Goal: Task Accomplishment & Management: Use online tool/utility

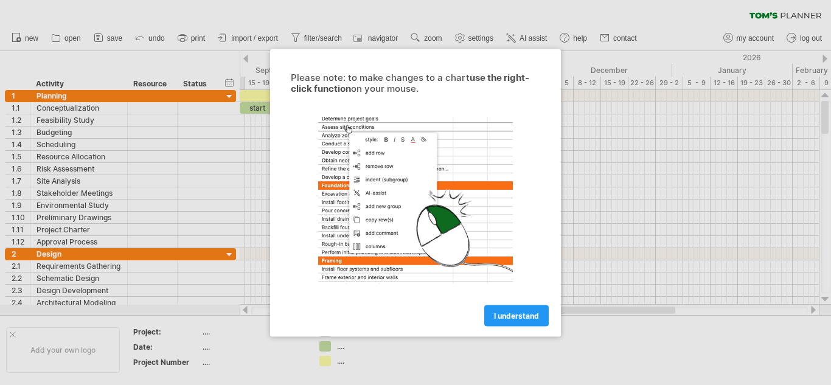
click at [533, 320] on link "I understand" at bounding box center [516, 315] width 64 height 21
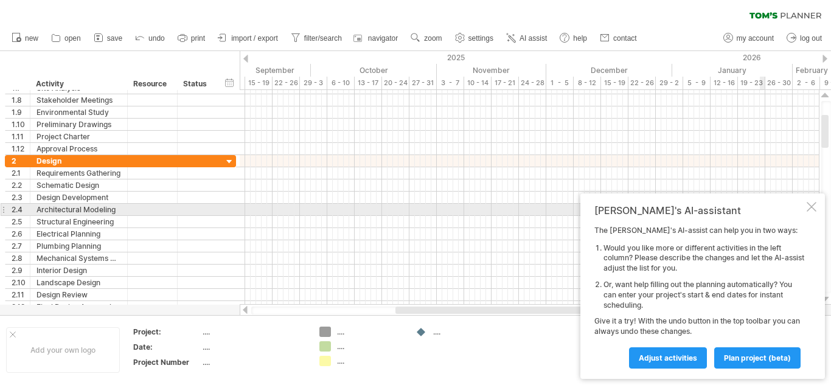
click at [811, 207] on div at bounding box center [812, 207] width 10 height 10
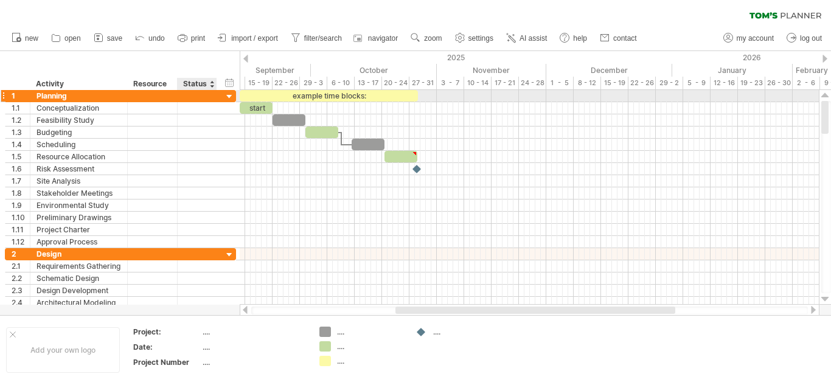
click at [228, 95] on div at bounding box center [230, 97] width 12 height 12
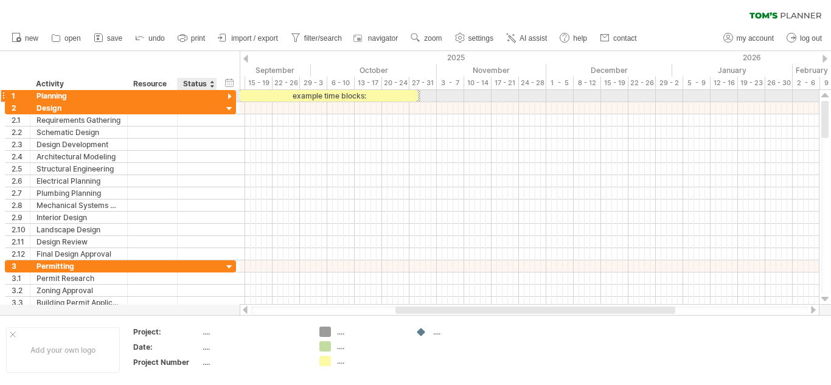
click at [228, 95] on div at bounding box center [230, 97] width 12 height 12
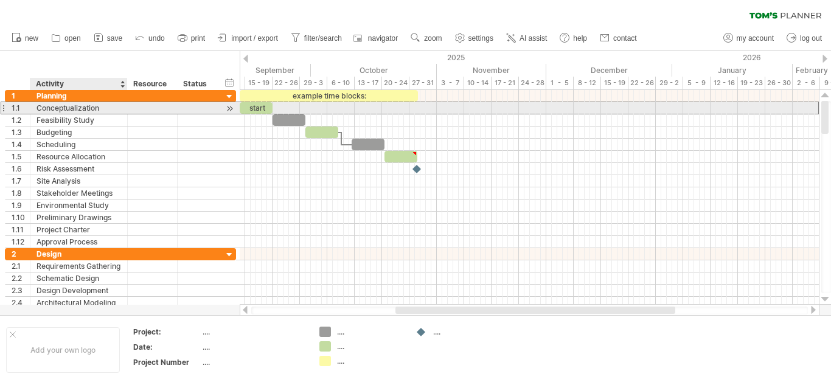
click at [106, 111] on div "Conceptualization" at bounding box center [78, 108] width 85 height 12
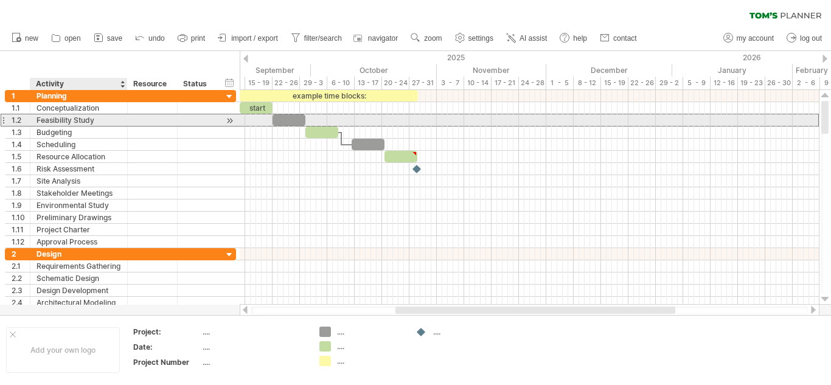
click at [90, 117] on div "Feasibility Study" at bounding box center [78, 120] width 85 height 12
click at [0, 0] on input "**********" at bounding box center [0, 0] width 0 height 0
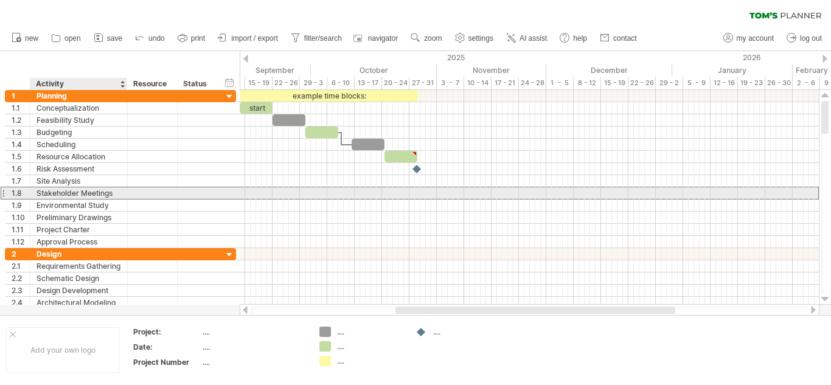
click at [89, 190] on div "Stakeholder Meetings" at bounding box center [78, 193] width 85 height 12
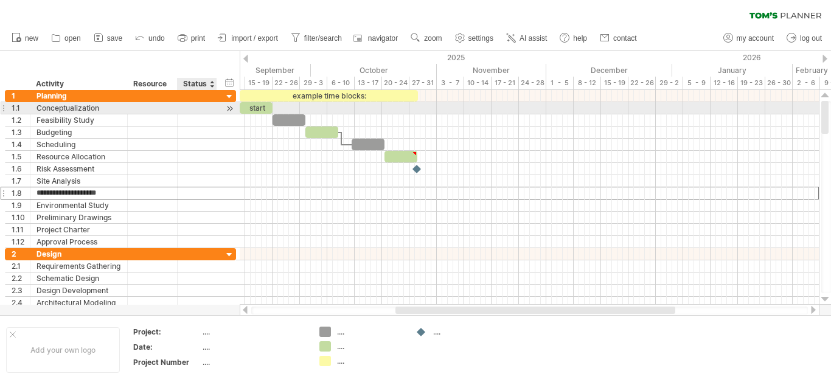
click at [199, 108] on div at bounding box center [197, 108] width 27 height 12
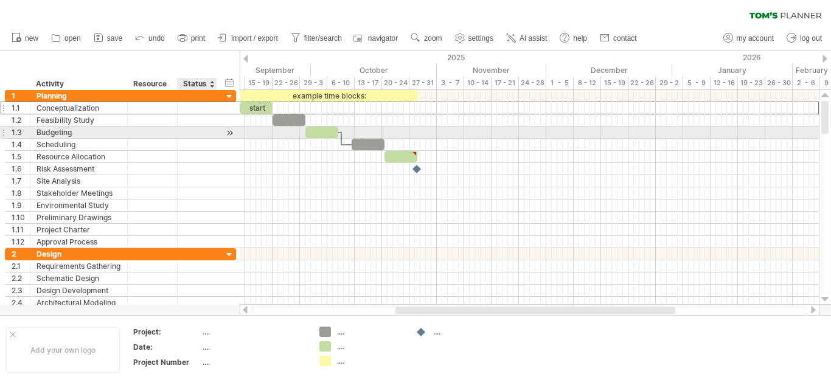
click at [204, 137] on div at bounding box center [197, 133] width 27 height 12
type input "**********"
click at [202, 130] on div "[DATE]" at bounding box center [197, 133] width 27 height 12
click at [232, 134] on div at bounding box center [230, 133] width 12 height 13
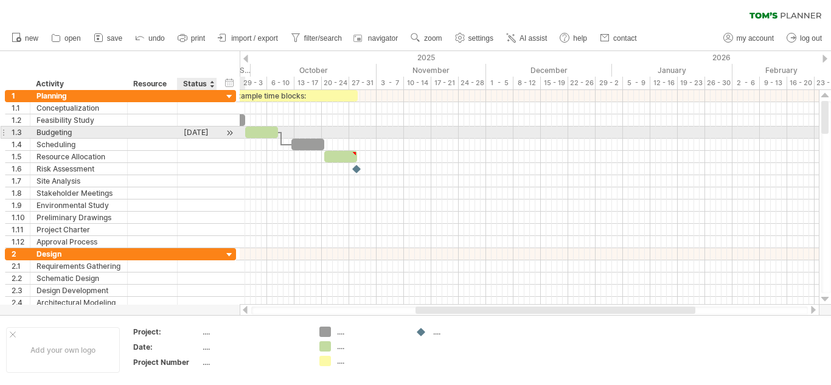
click at [232, 134] on div at bounding box center [230, 133] width 12 height 13
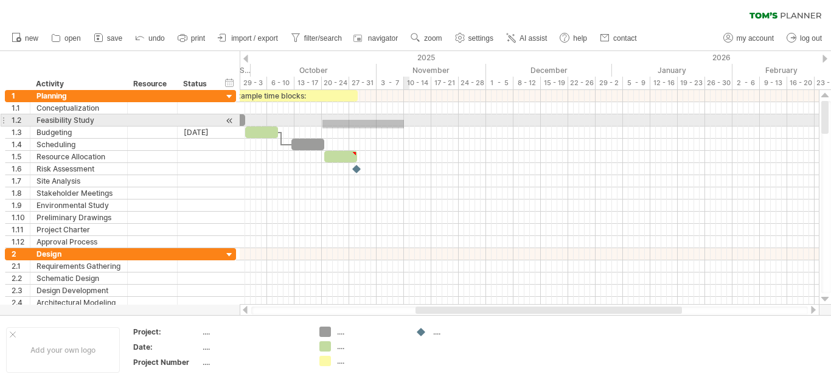
drag, startPoint x: 322, startPoint y: 128, endPoint x: 404, endPoint y: 120, distance: 81.9
click at [404, 120] on div at bounding box center [529, 169] width 579 height 158
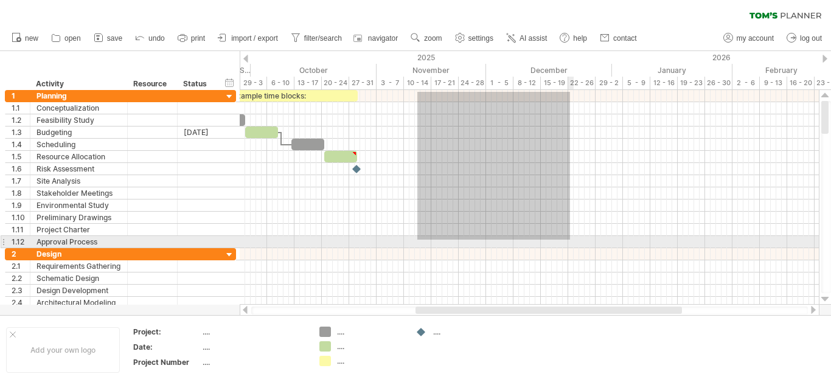
drag, startPoint x: 434, startPoint y: 94, endPoint x: 566, endPoint y: 224, distance: 185.4
click at [566, 224] on div at bounding box center [529, 169] width 579 height 158
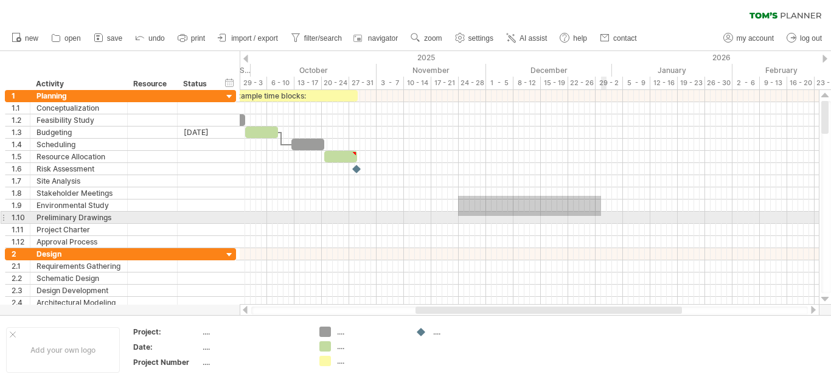
drag, startPoint x: 458, startPoint y: 196, endPoint x: 423, endPoint y: 208, distance: 37.3
click at [580, 223] on div at bounding box center [529, 169] width 579 height 158
drag, startPoint x: 423, startPoint y: 208, endPoint x: 406, endPoint y: 154, distance: 56.2
click at [464, 181] on div at bounding box center [529, 169] width 579 height 158
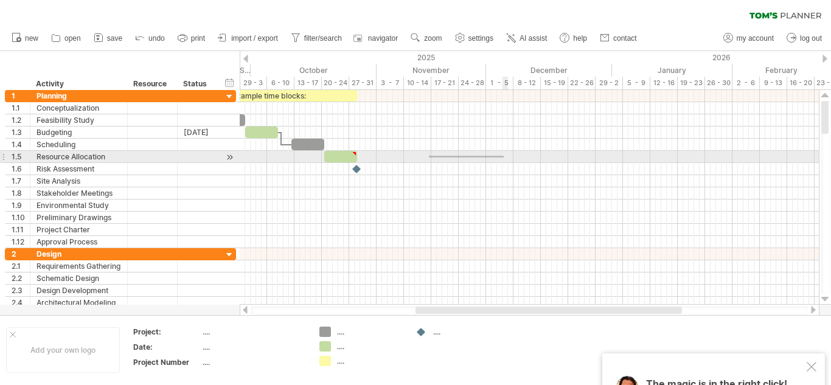
drag, startPoint x: 504, startPoint y: 158, endPoint x: 557, endPoint y: 165, distance: 54.1
click at [557, 165] on div at bounding box center [529, 169] width 579 height 158
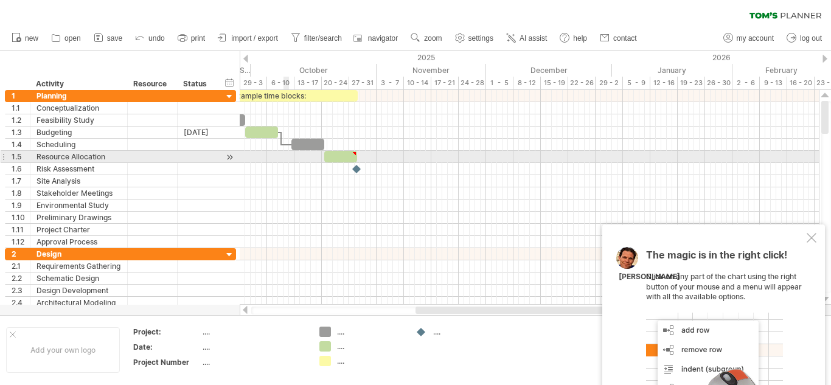
drag, startPoint x: 288, startPoint y: 161, endPoint x: 502, endPoint y: 227, distance: 224.9
click at [502, 227] on div at bounding box center [529, 169] width 579 height 158
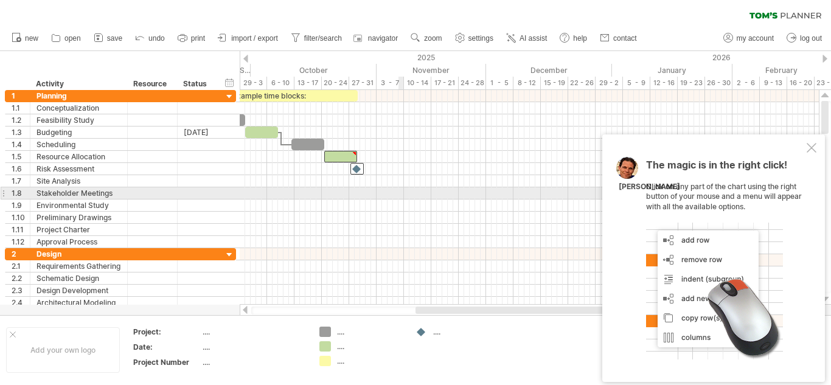
drag, startPoint x: 379, startPoint y: 160, endPoint x: 427, endPoint y: 169, distance: 48.9
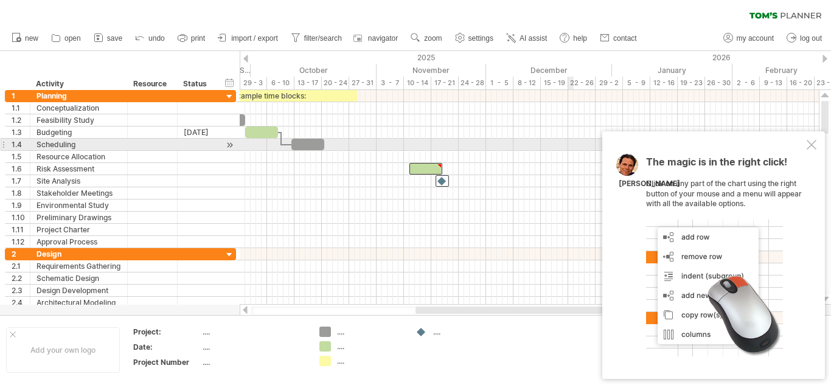
click at [811, 143] on div at bounding box center [812, 145] width 10 height 10
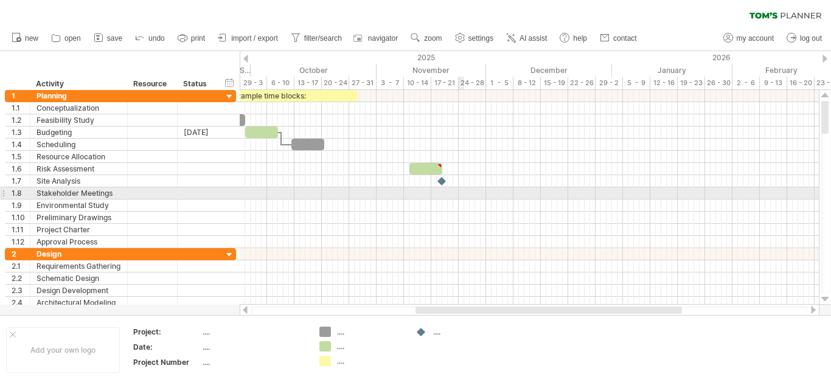
click at [460, 191] on div at bounding box center [529, 193] width 579 height 12
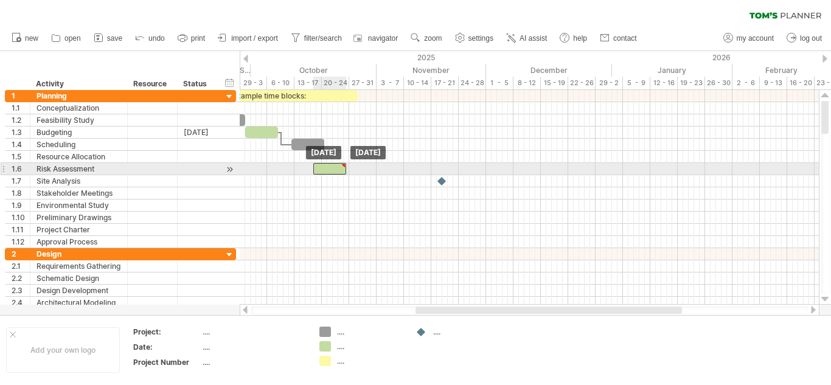
drag, startPoint x: 420, startPoint y: 168, endPoint x: 323, endPoint y: 173, distance: 96.8
click at [323, 173] on div at bounding box center [329, 169] width 33 height 12
click at [341, 166] on div at bounding box center [343, 165] width 5 height 5
type textarea "**********"
drag, startPoint x: 344, startPoint y: 167, endPoint x: 352, endPoint y: 167, distance: 7.9
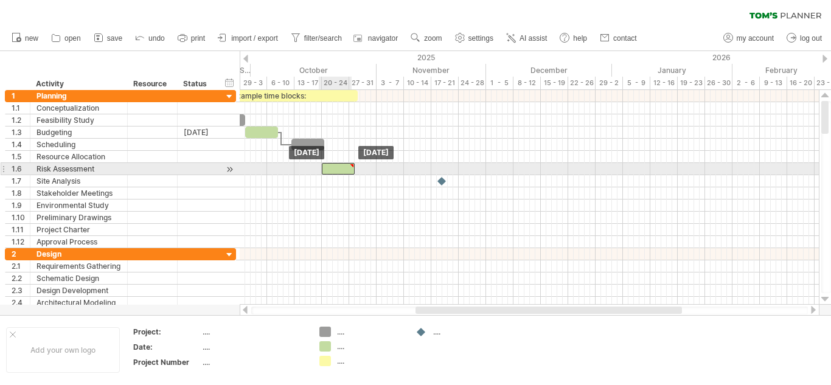
click at [352, 167] on div at bounding box center [351, 165] width 5 height 5
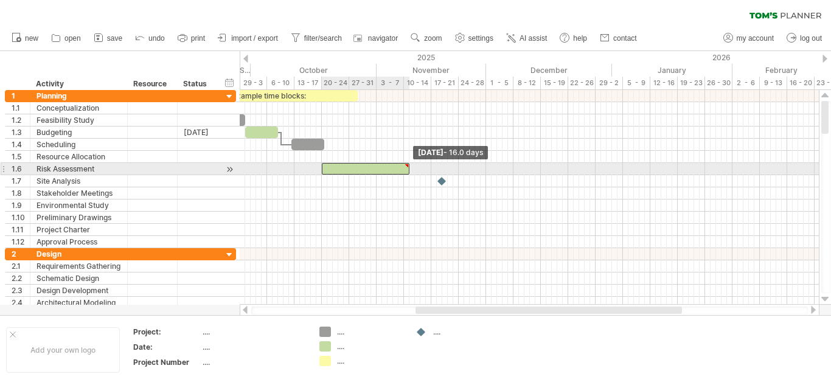
drag, startPoint x: 356, startPoint y: 168, endPoint x: 412, endPoint y: 170, distance: 56.0
click at [412, 170] on div "example time blocks: start [DATE] - 16.0 days [DATE]" at bounding box center [529, 197] width 579 height 215
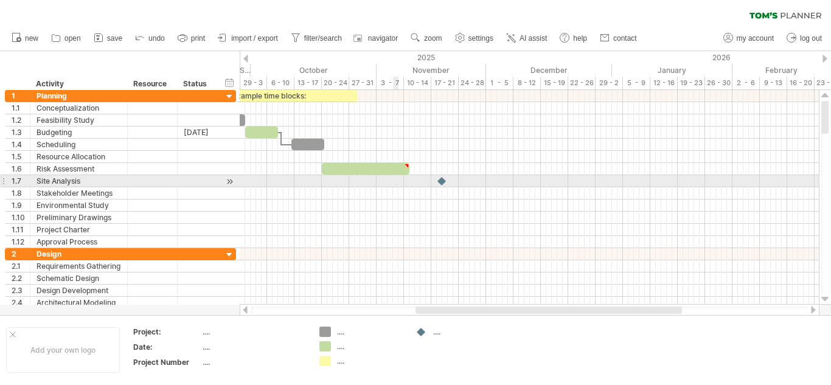
click at [396, 185] on div at bounding box center [529, 181] width 579 height 12
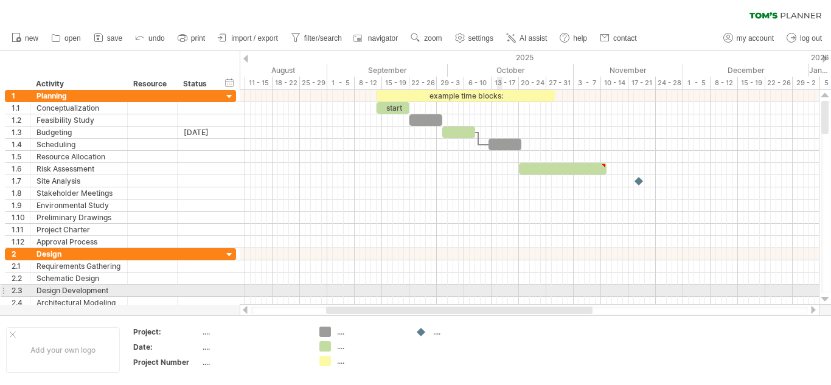
drag, startPoint x: 589, startPoint y: 309, endPoint x: 500, endPoint y: 294, distance: 90.0
click at [500, 294] on div "Trying to reach [DOMAIN_NAME] Connected again... 0% clear filter new 1" at bounding box center [415, 192] width 831 height 385
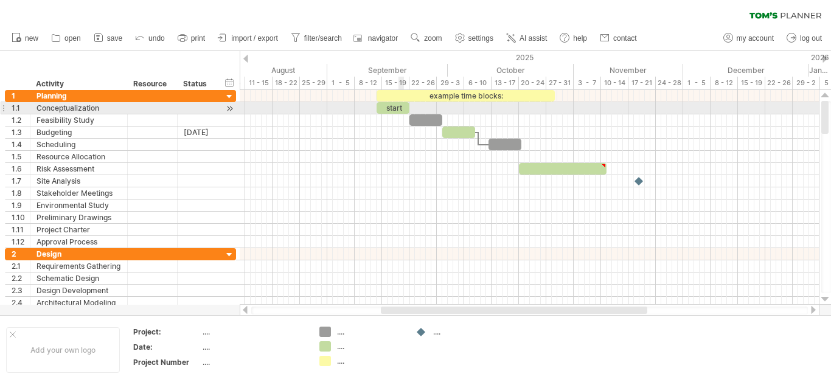
click at [400, 106] on div "start" at bounding box center [393, 108] width 33 height 12
click at [400, 106] on div "*****" at bounding box center [393, 108] width 33 height 12
click at [403, 109] on div at bounding box center [393, 108] width 33 height 12
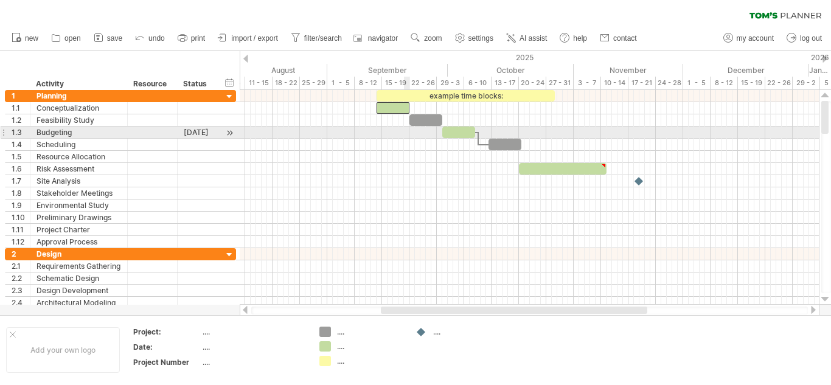
click at [407, 193] on div at bounding box center [529, 193] width 579 height 12
drag, startPoint x: 407, startPoint y: 104, endPoint x: 435, endPoint y: 133, distance: 40.4
click at [435, 133] on div "example time blocks: [DATE] - 11.0 days [DATE]" at bounding box center [529, 197] width 579 height 215
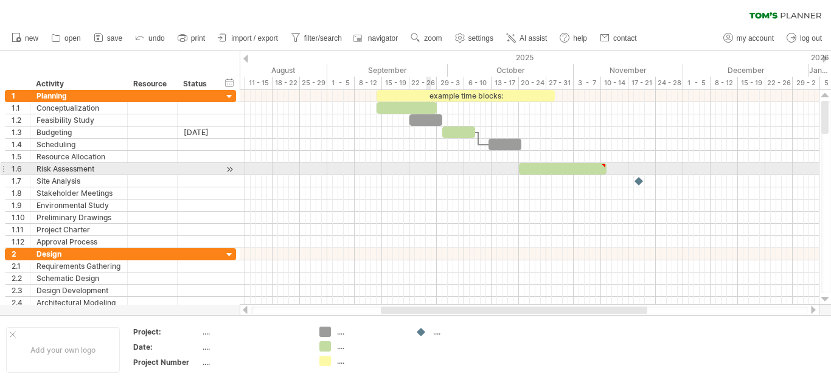
click at [428, 192] on div at bounding box center [529, 193] width 579 height 12
